Goal: Task Accomplishment & Management: Manage account settings

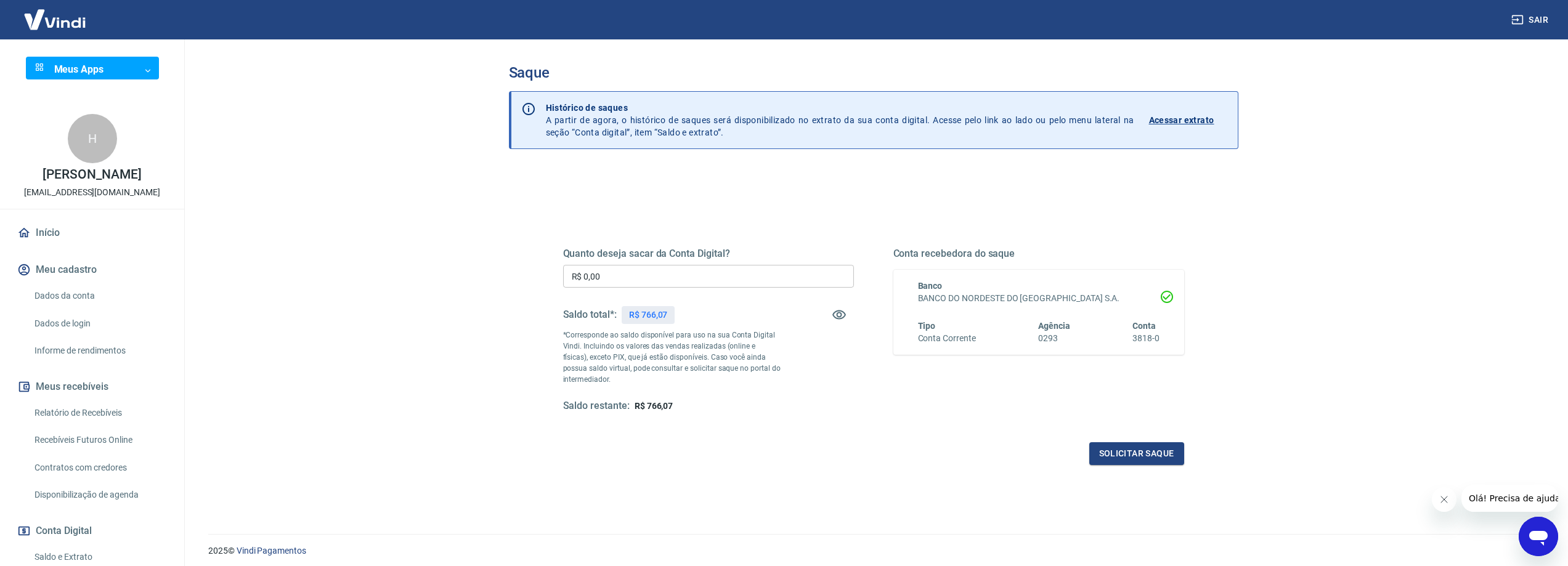
click at [638, 278] on input "R$ 0,00" at bounding box center [708, 276] width 291 height 23
type input "R$ 766,00"
click at [1134, 451] on button "Solicitar saque" at bounding box center [1137, 454] width 95 height 23
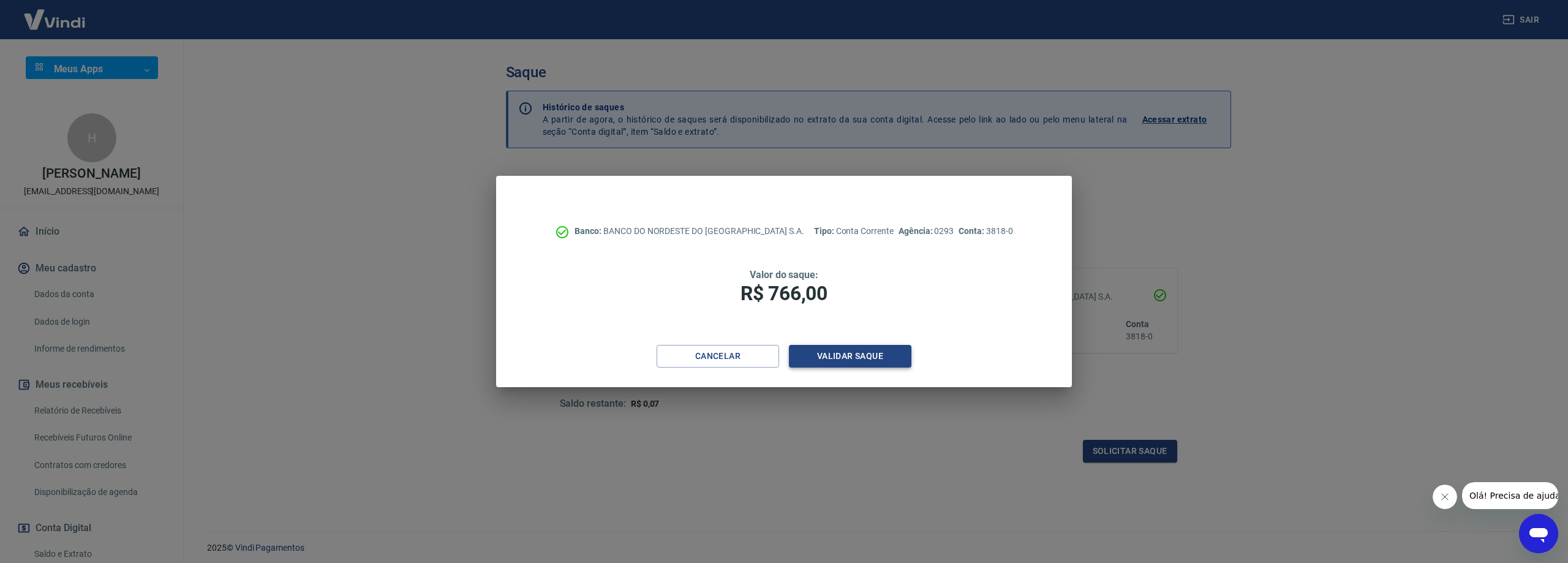
click at [863, 361] on button "Validar saque" at bounding box center [850, 356] width 122 height 23
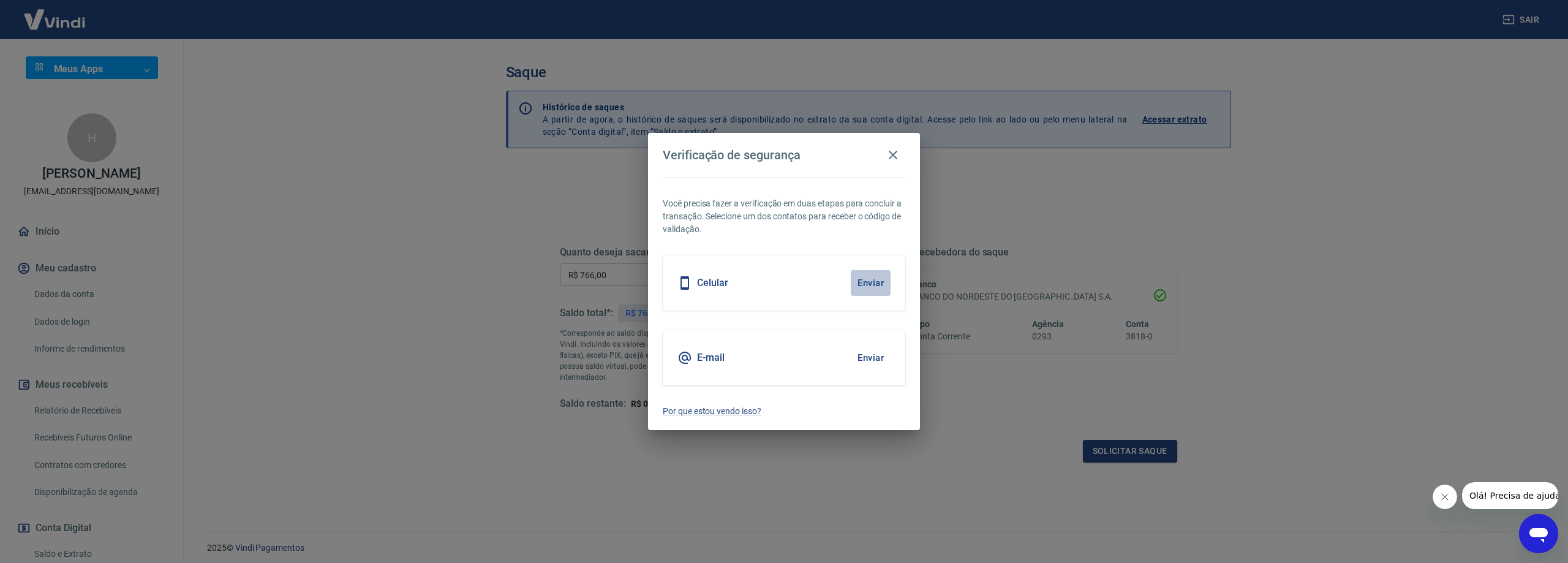
click at [871, 286] on button "Enviar" at bounding box center [871, 283] width 40 height 25
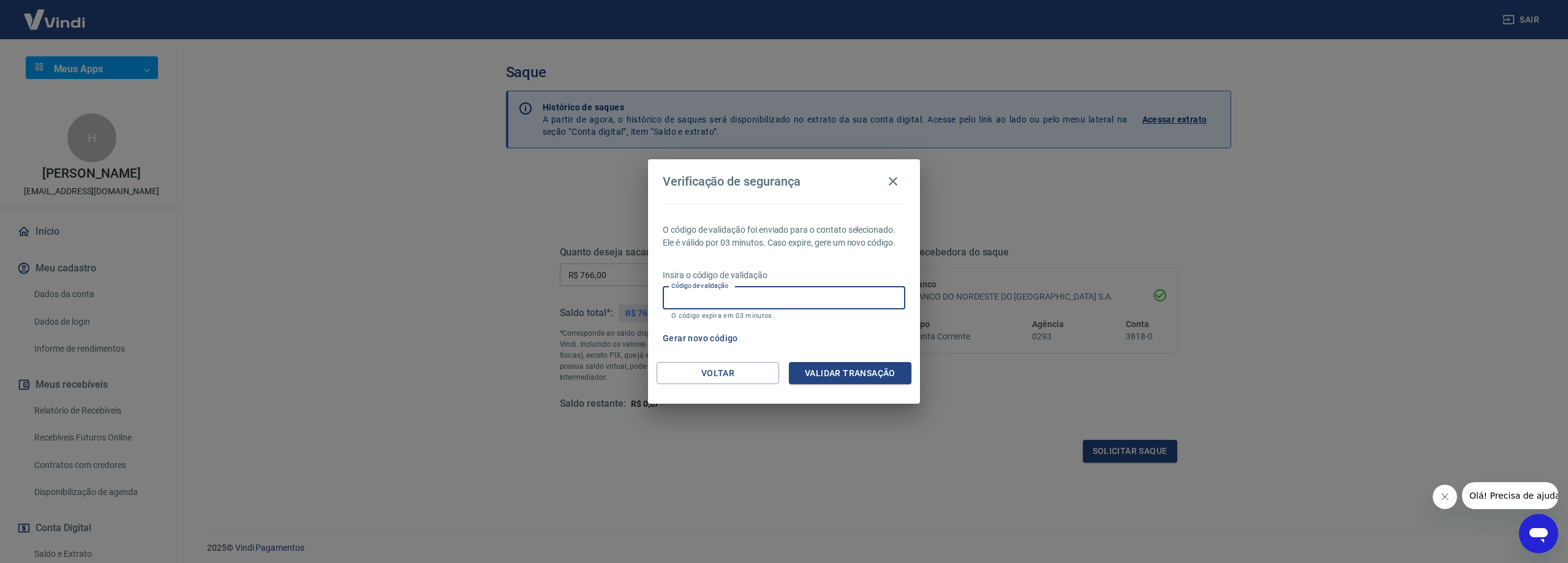
click at [748, 298] on input "Código de validação" at bounding box center [783, 298] width 242 height 23
type input "758890"
click at [837, 370] on button "Validar transação" at bounding box center [850, 373] width 122 height 23
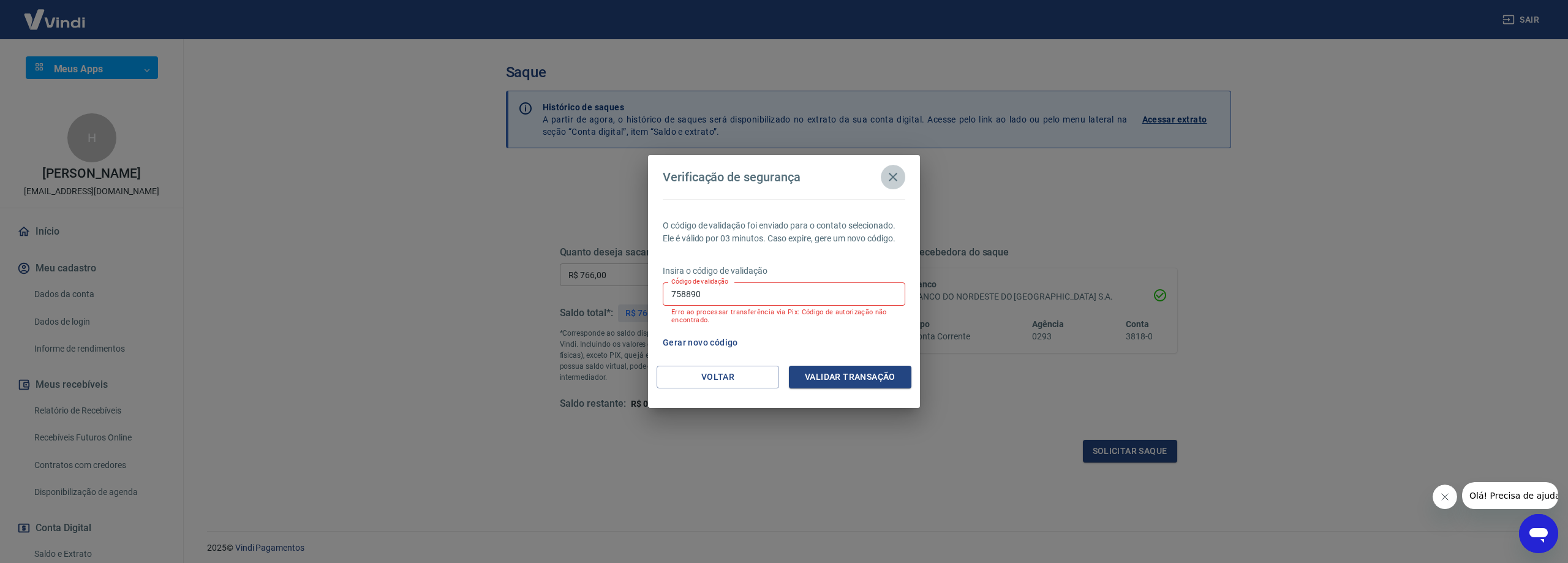
click at [893, 175] on icon "button" at bounding box center [893, 177] width 15 height 15
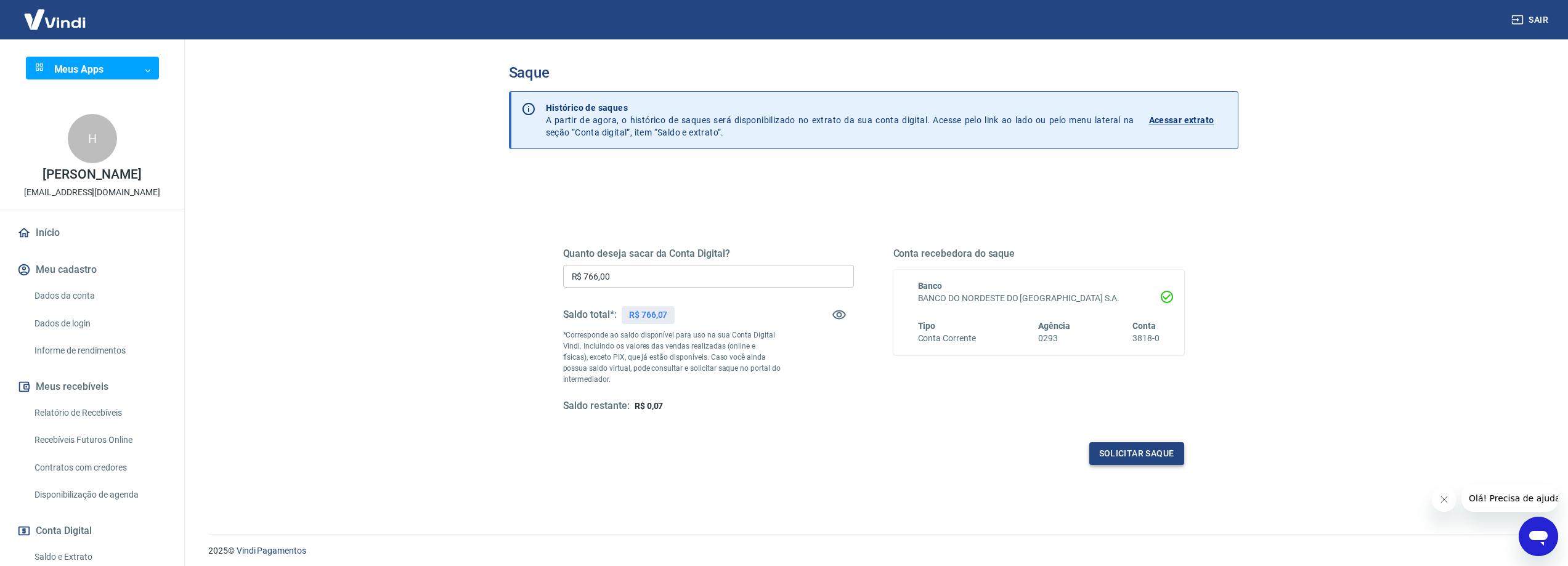
click at [1125, 456] on button "Solicitar saque" at bounding box center [1137, 454] width 95 height 23
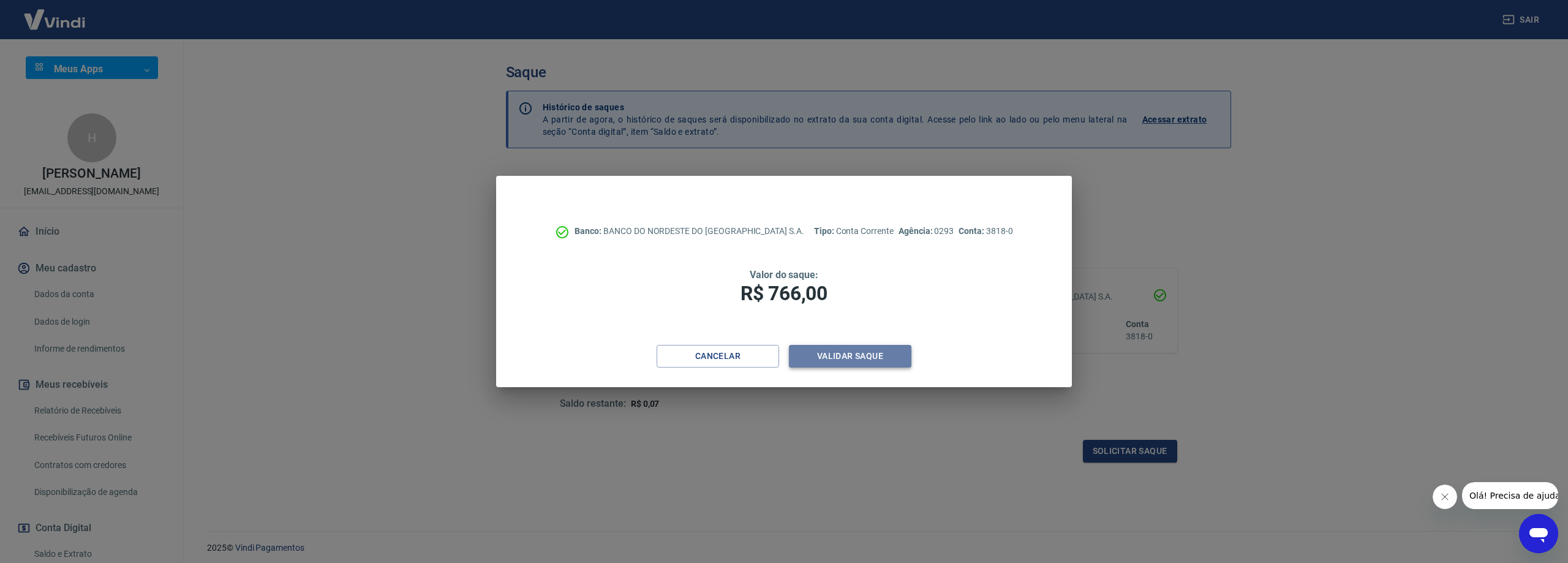
click at [838, 357] on button "Validar saque" at bounding box center [850, 356] width 122 height 23
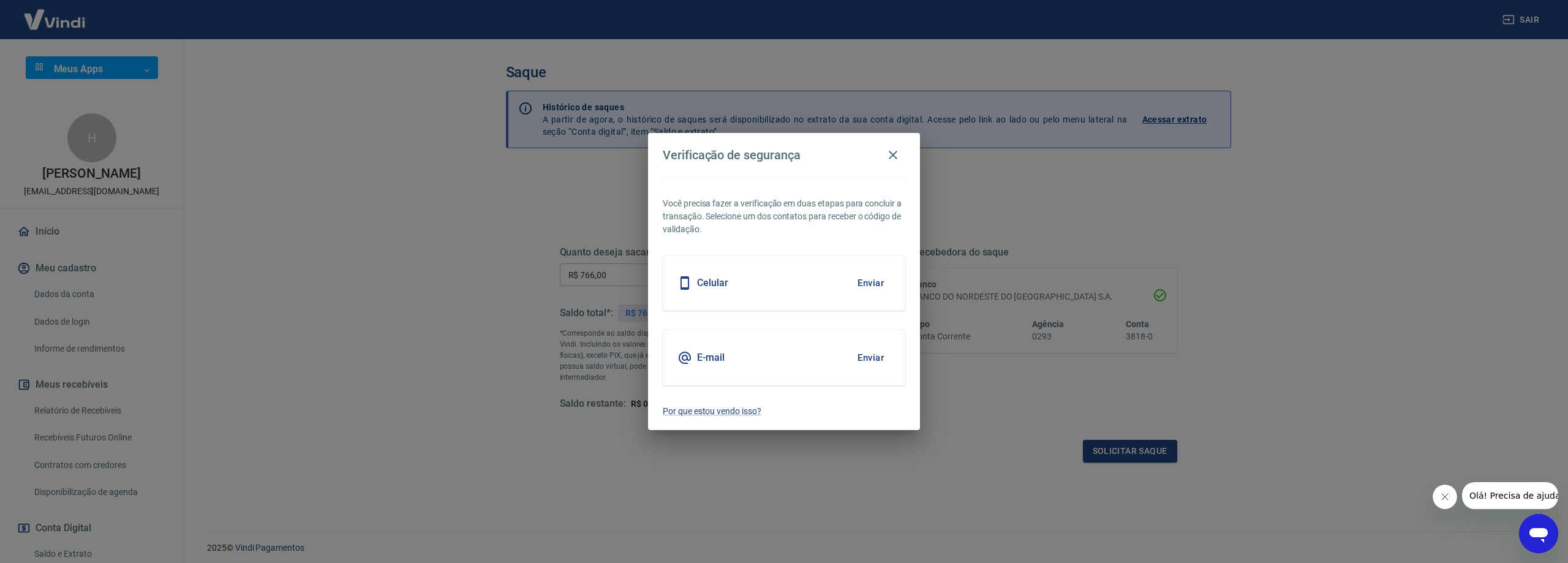
click at [870, 358] on button "Enviar" at bounding box center [871, 358] width 40 height 25
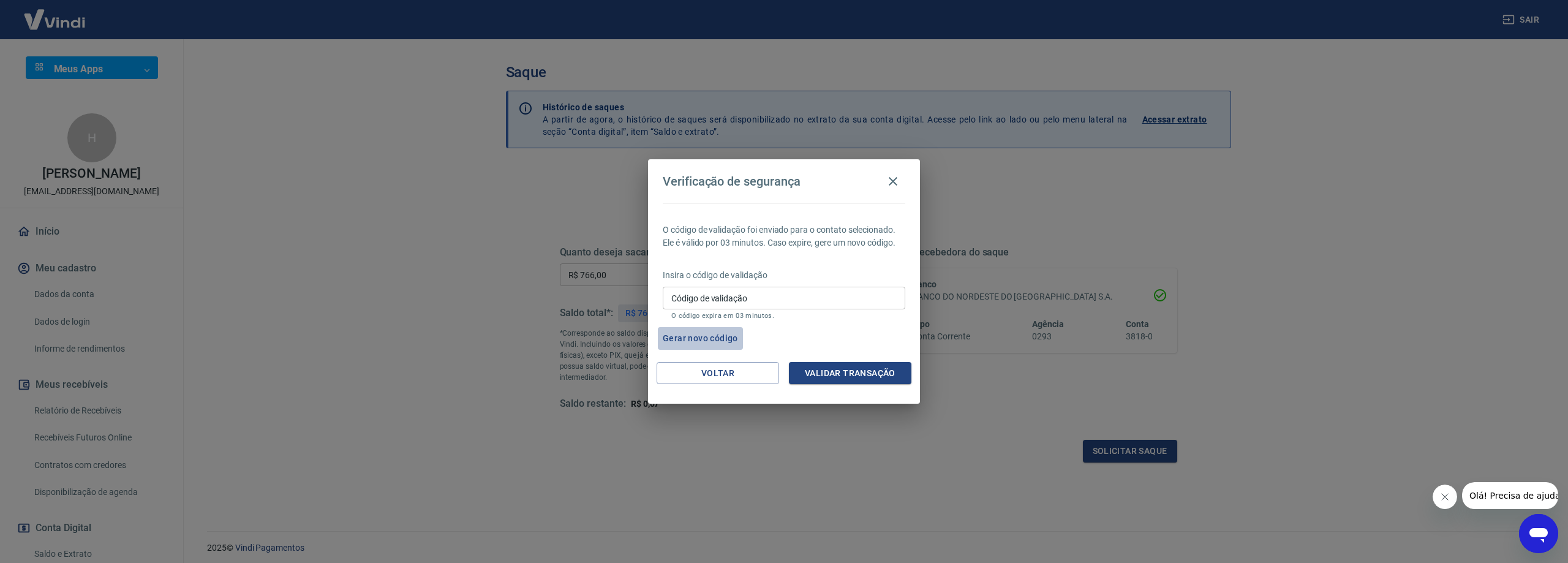
click at [690, 333] on button "Gerar novo código" at bounding box center [701, 339] width 85 height 23
click at [770, 298] on input "Código de validação" at bounding box center [783, 298] width 242 height 23
click at [828, 370] on button "Validar transação" at bounding box center [850, 373] width 122 height 23
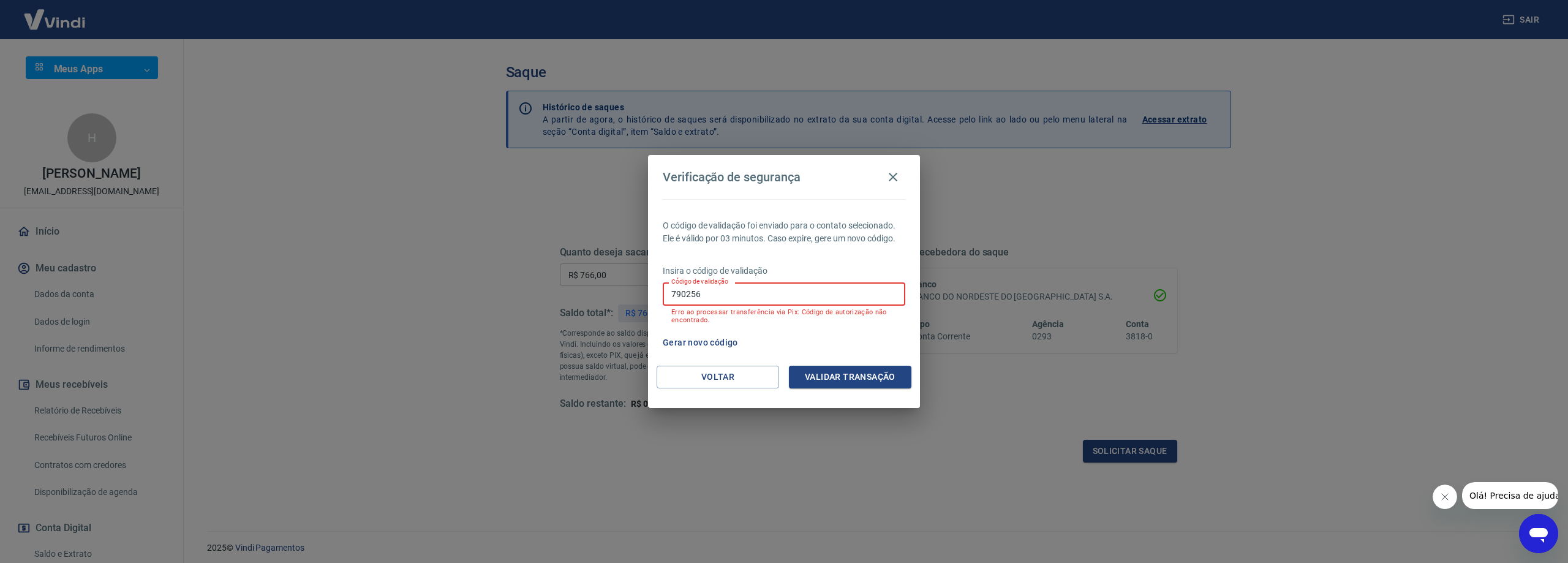
drag, startPoint x: 704, startPoint y: 289, endPoint x: 570, endPoint y: 282, distance: 134.2
click at [571, 283] on div "Verificação de segurança O código de validação foi enviado para o contato selec…" at bounding box center [784, 282] width 1568 height 563
type input "709707"
click at [847, 375] on button "Validar transação" at bounding box center [850, 377] width 122 height 23
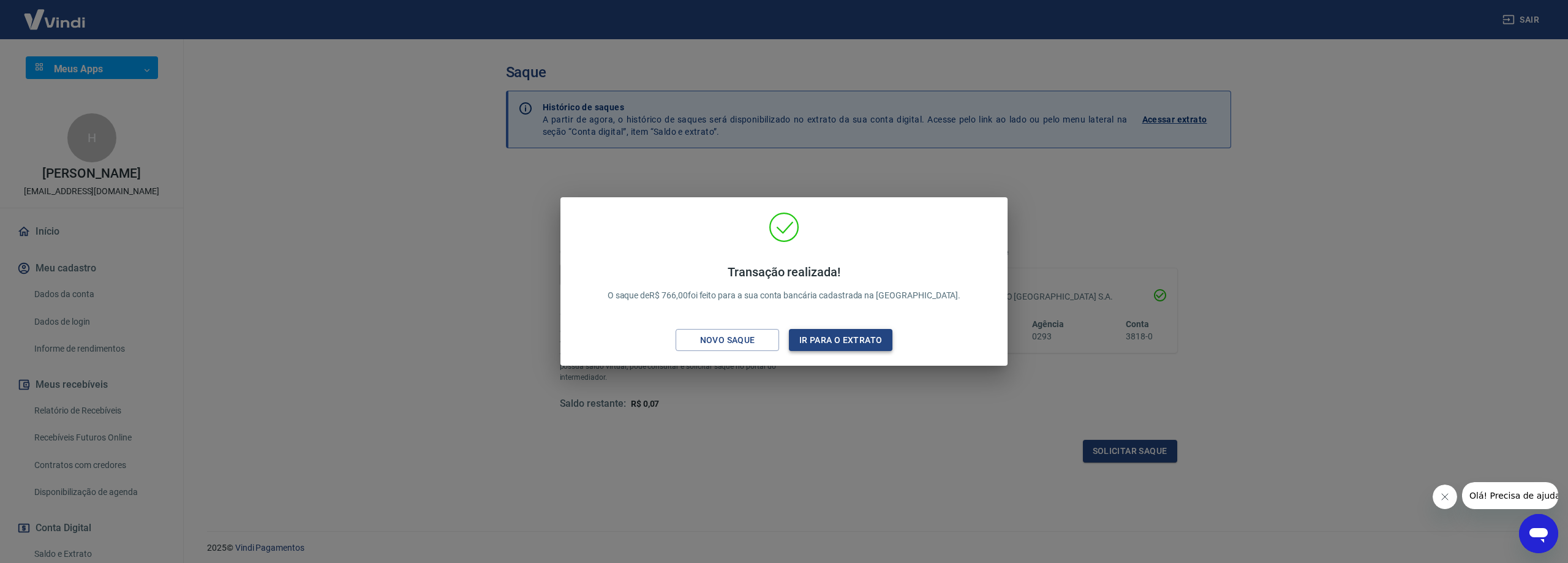
click at [820, 342] on button "Ir para o extrato" at bounding box center [841, 341] width 103 height 23
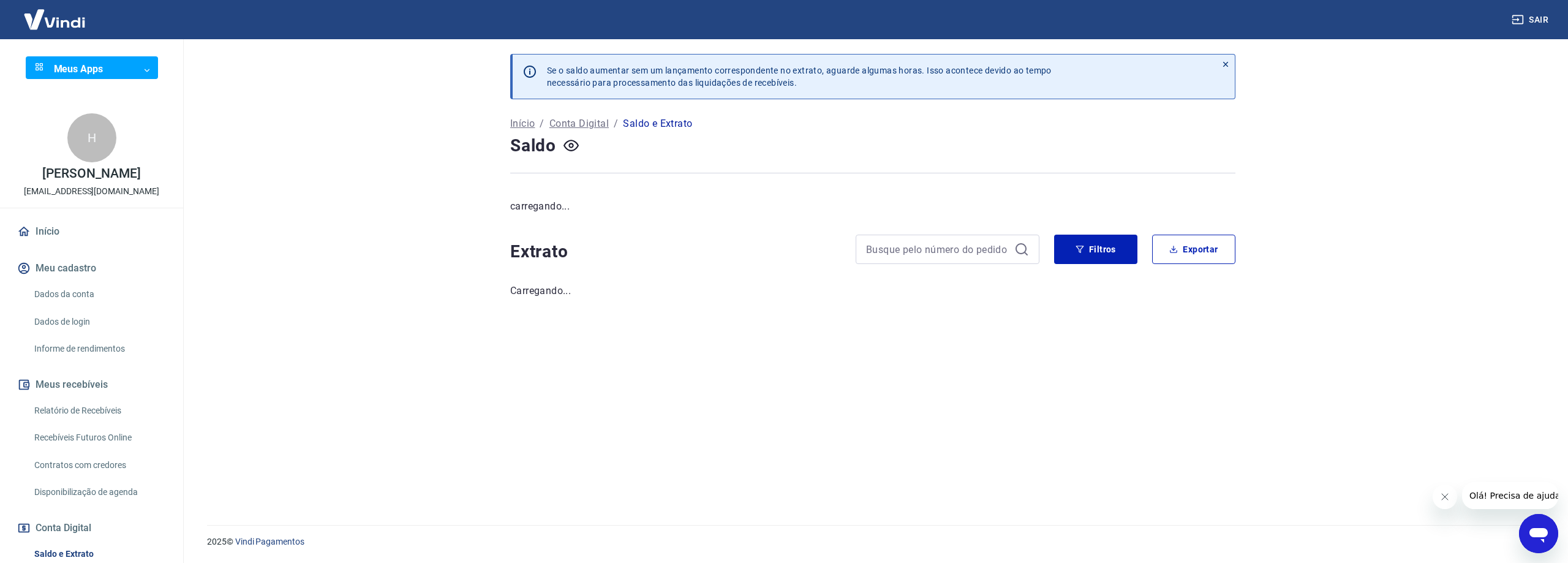
click at [74, 24] on img at bounding box center [54, 19] width 80 height 37
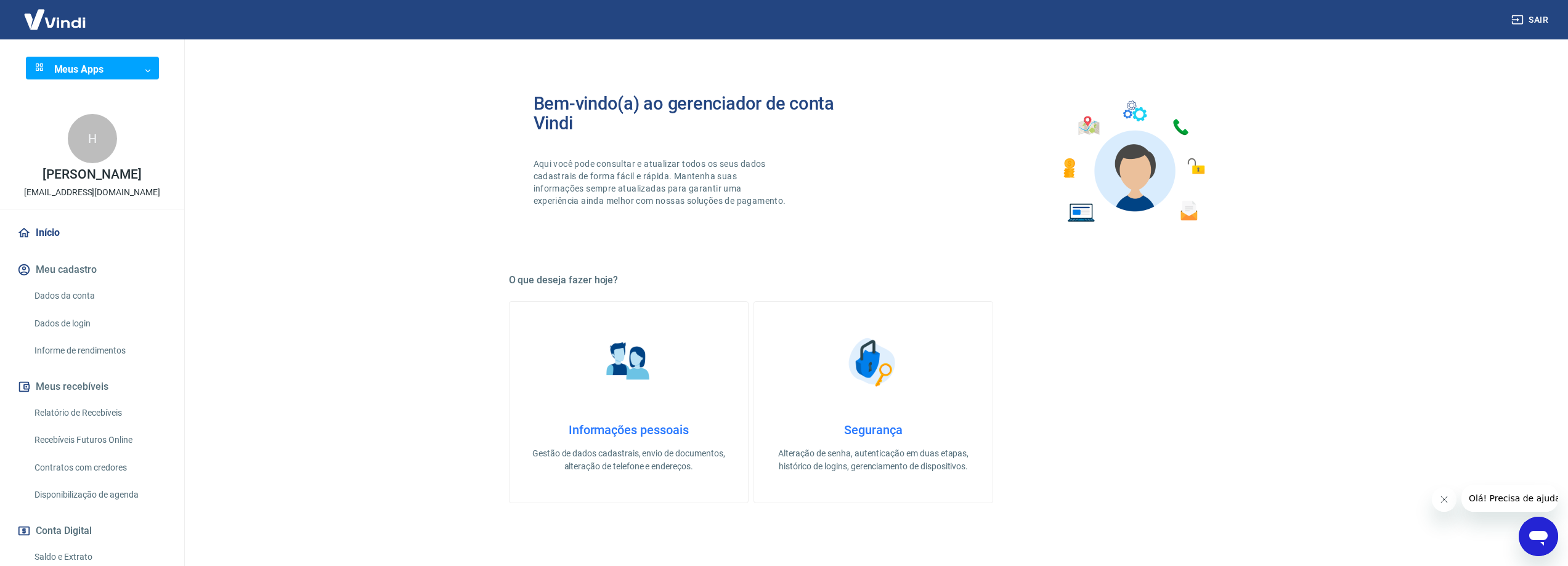
click at [63, 20] on img at bounding box center [55, 19] width 80 height 37
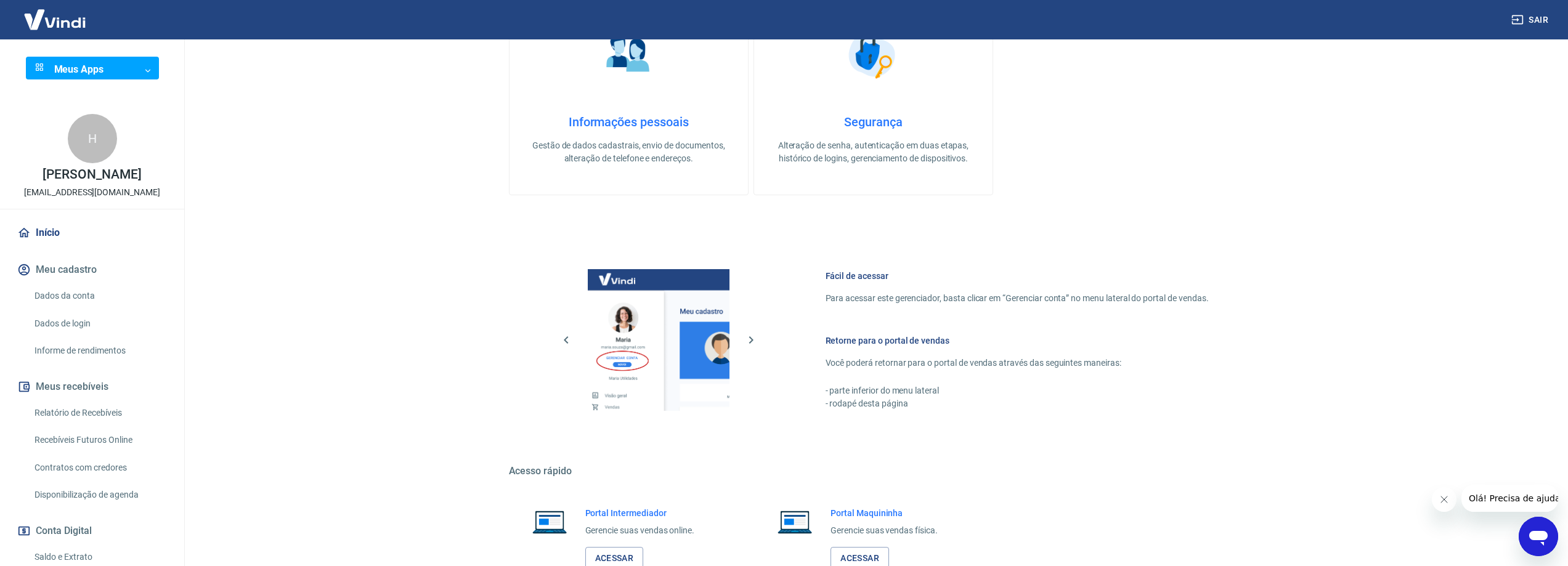
scroll to position [394, 0]
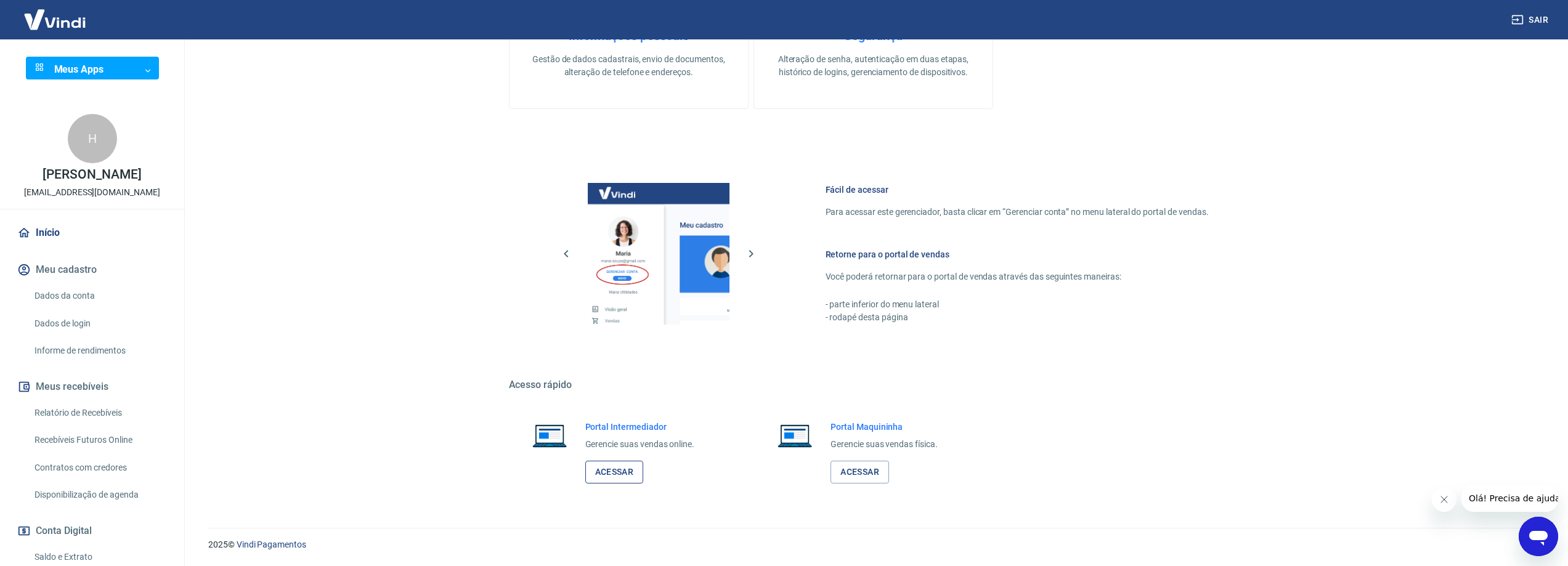
click at [615, 471] on link "Acessar" at bounding box center [614, 472] width 58 height 23
